Goal: Information Seeking & Learning: Learn about a topic

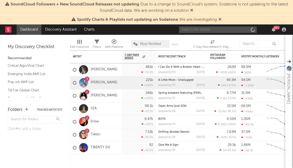
click at [227, 32] on input "text" at bounding box center [218, 29] width 78 height 6
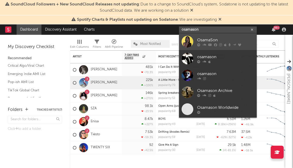
type input "osamason"
click at [219, 43] on icon at bounding box center [220, 44] width 3 height 3
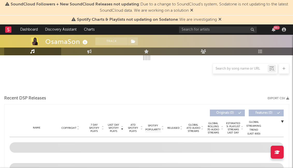
select select "6m"
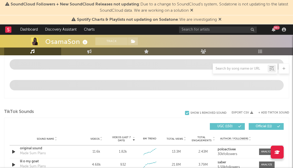
scroll to position [358, 0]
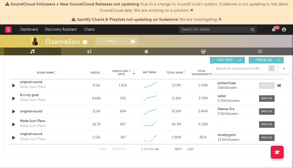
click at [270, 83] on div at bounding box center [266, 85] width 11 height 4
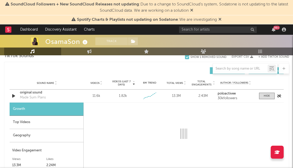
scroll to position [376, 0]
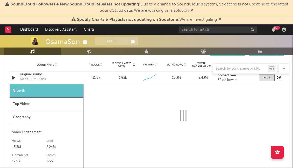
select select "6m"
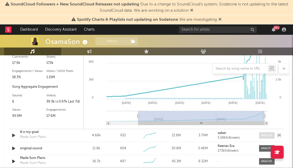
scroll to position [378, 0]
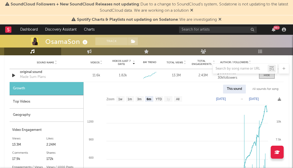
click at [24, 101] on div "Top Videos" at bounding box center [47, 101] width 74 height 13
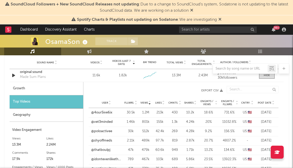
click at [38, 71] on div at bounding box center [146, 68] width 285 height 10
click at [33, 77] on div "Made Sum Plans" at bounding box center [33, 76] width 26 height 5
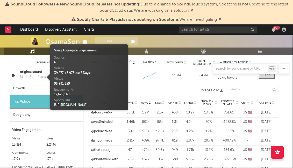
click at [96, 116] on div "User @4our5ive6ix Fllwrs. 30.5k Views 1.2M Likes 213k Cmnts. 430 Shares 10.2k E…" at bounding box center [184, 112] width 190 height 9
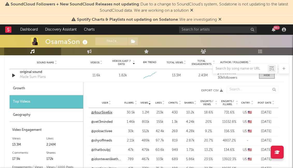
click at [101, 112] on link "@4our5ive6ix" at bounding box center [101, 112] width 21 height 5
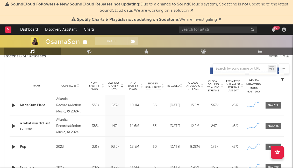
scroll to position [189, 0]
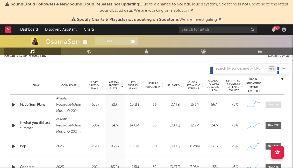
click at [270, 104] on div at bounding box center [273, 105] width 11 height 4
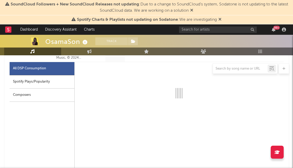
select select "6m"
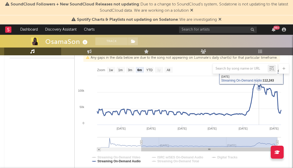
scroll to position [282, 0]
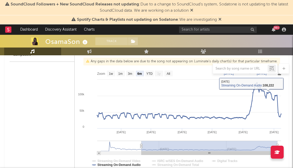
click at [143, 3] on span "SoundCloud Followers + New SoundCloud Releases not updating : Due to a change t…" at bounding box center [150, 7] width 278 height 10
